Goal: Use online tool/utility: Utilize a website feature to perform a specific function

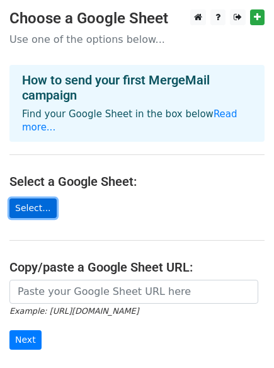
click at [32, 199] on link "Select..." at bounding box center [32, 209] width 47 height 20
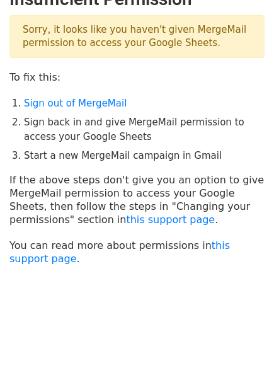
scroll to position [32, 0]
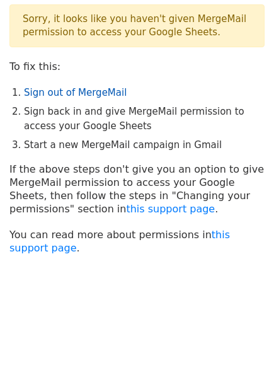
click at [37, 95] on link "Sign out of MergeMail" at bounding box center [75, 92] width 103 height 11
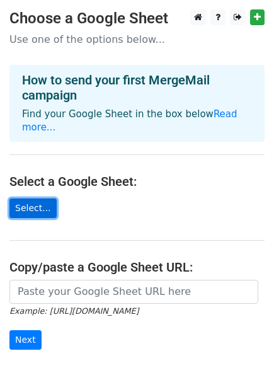
click at [36, 199] on link "Select..." at bounding box center [32, 209] width 47 height 20
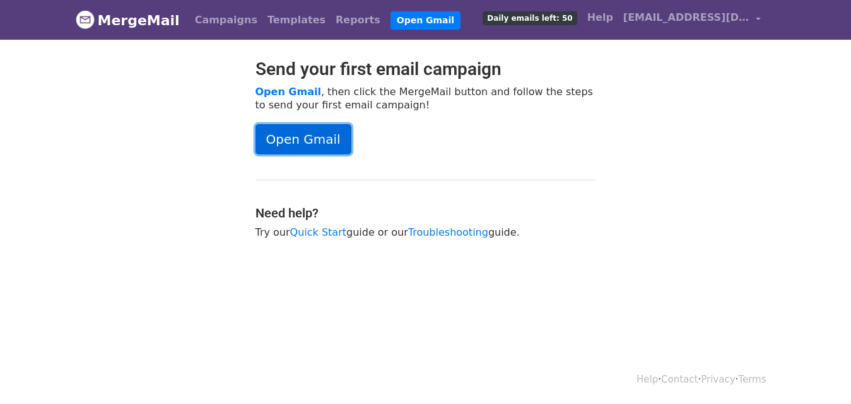
click at [306, 151] on link "Open Gmail" at bounding box center [303, 139] width 96 height 30
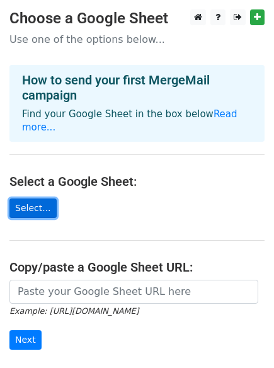
click at [42, 199] on link "Select..." at bounding box center [32, 209] width 47 height 20
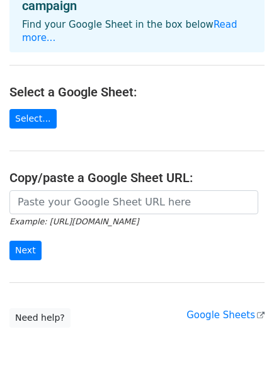
scroll to position [137, 0]
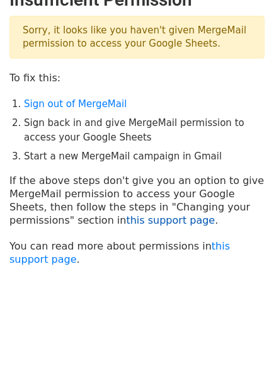
scroll to position [32, 0]
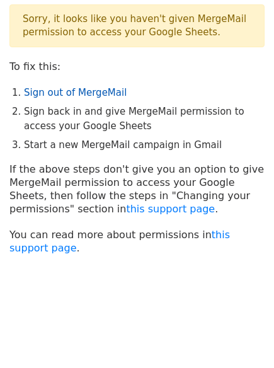
click at [67, 95] on link "Sign out of MergeMail" at bounding box center [75, 92] width 103 height 11
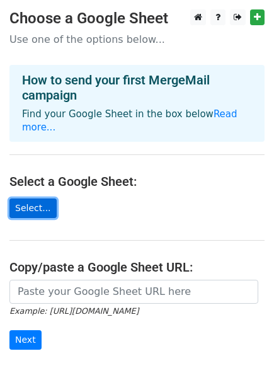
click at [22, 199] on link "Select..." at bounding box center [32, 209] width 47 height 20
